Goal: Task Accomplishment & Management: Use online tool/utility

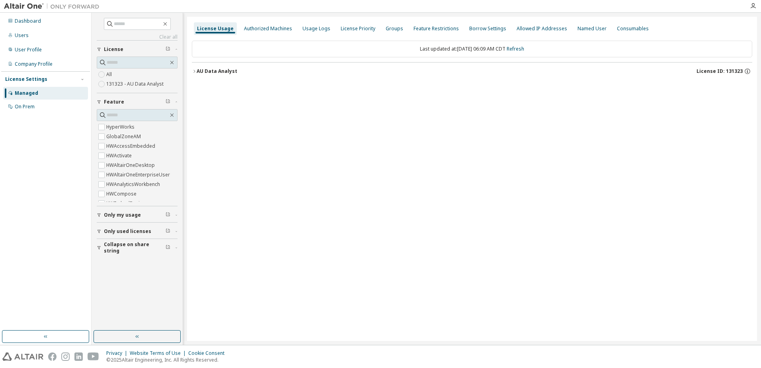
click at [209, 69] on div "AU Data Analyst" at bounding box center [217, 71] width 41 height 6
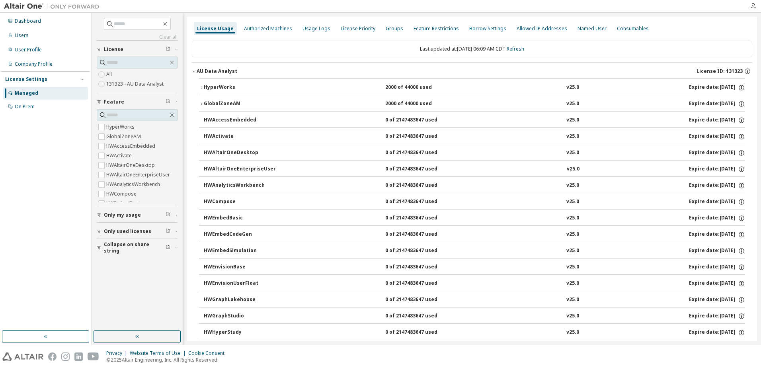
click at [219, 86] on div "HyperWorks" at bounding box center [240, 87] width 72 height 7
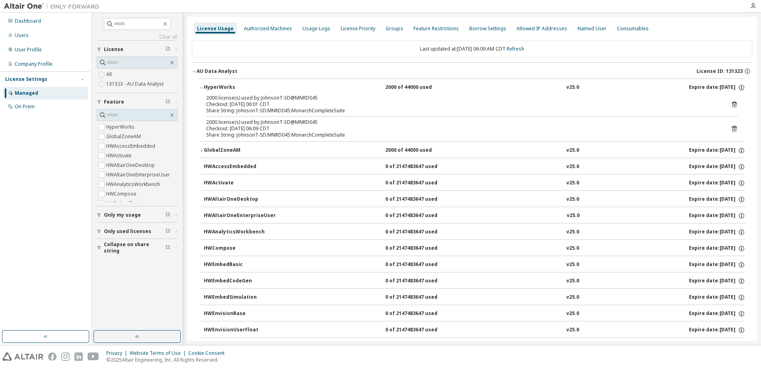
click at [731, 101] on icon at bounding box center [734, 104] width 7 height 7
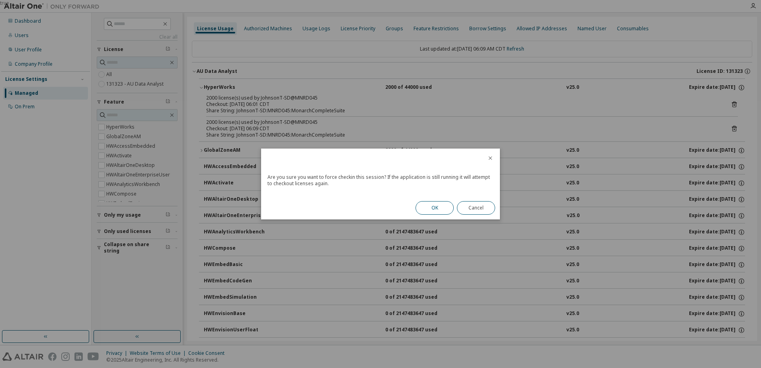
click at [439, 202] on button "OK" at bounding box center [434, 208] width 38 height 14
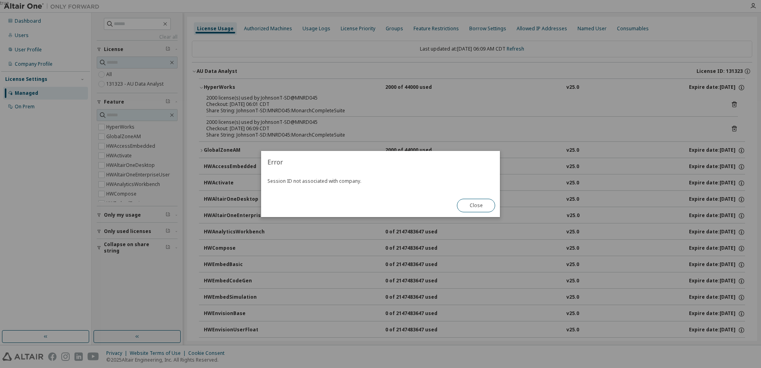
drag, startPoint x: 474, startPoint y: 205, endPoint x: 470, endPoint y: 199, distance: 7.8
click at [474, 204] on button "Close" at bounding box center [476, 206] width 38 height 14
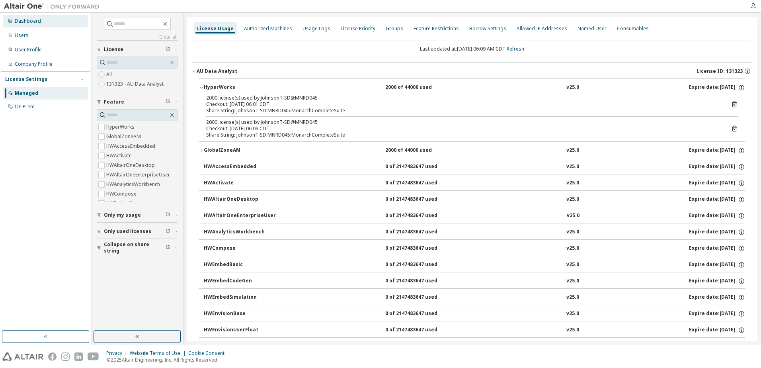
click at [29, 20] on div "Dashboard" at bounding box center [28, 21] width 26 height 6
